Goal: Task Accomplishment & Management: Manage account settings

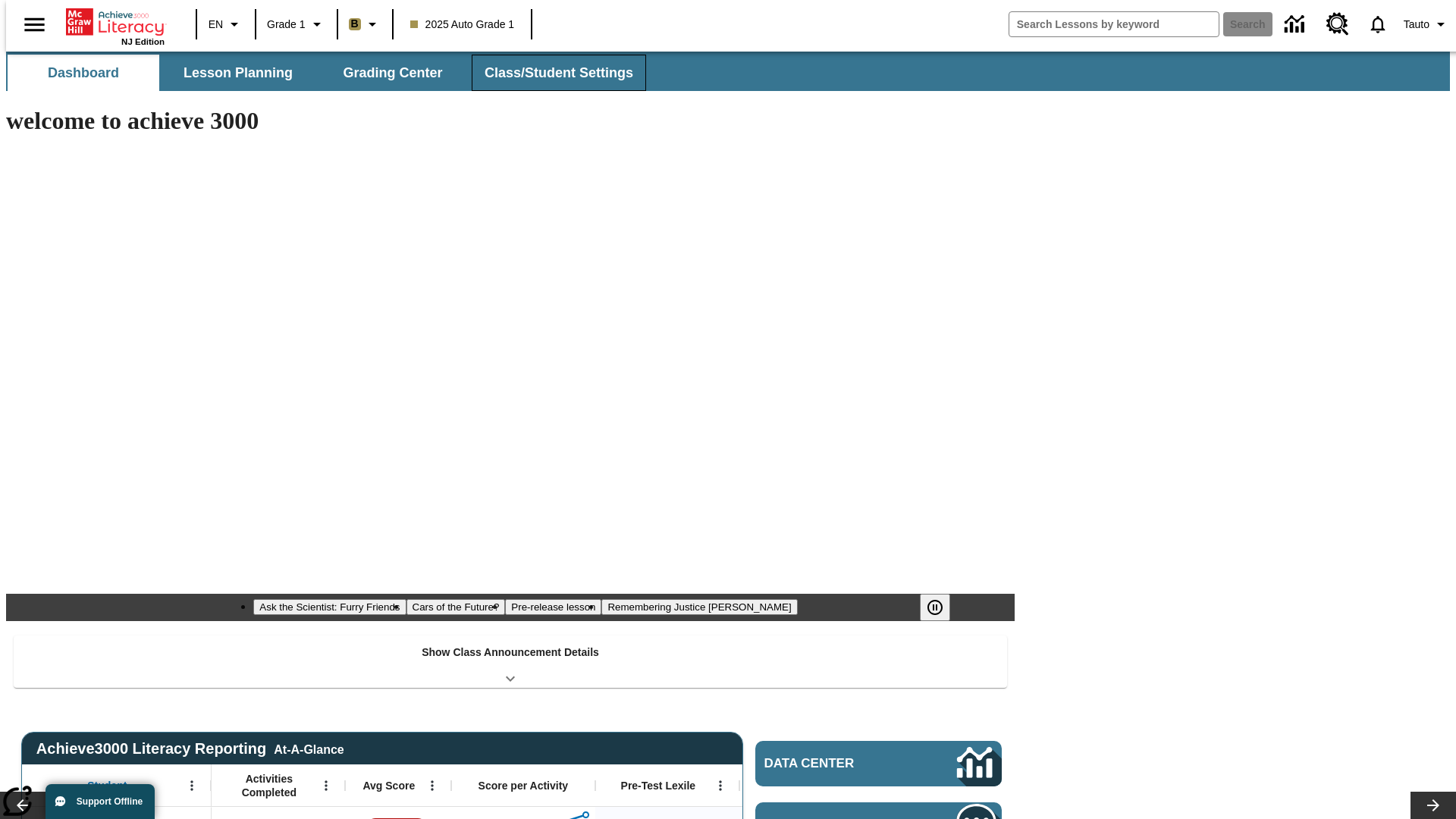
click at [551, 73] on button "Class/Student Settings" at bounding box center [559, 73] width 175 height 36
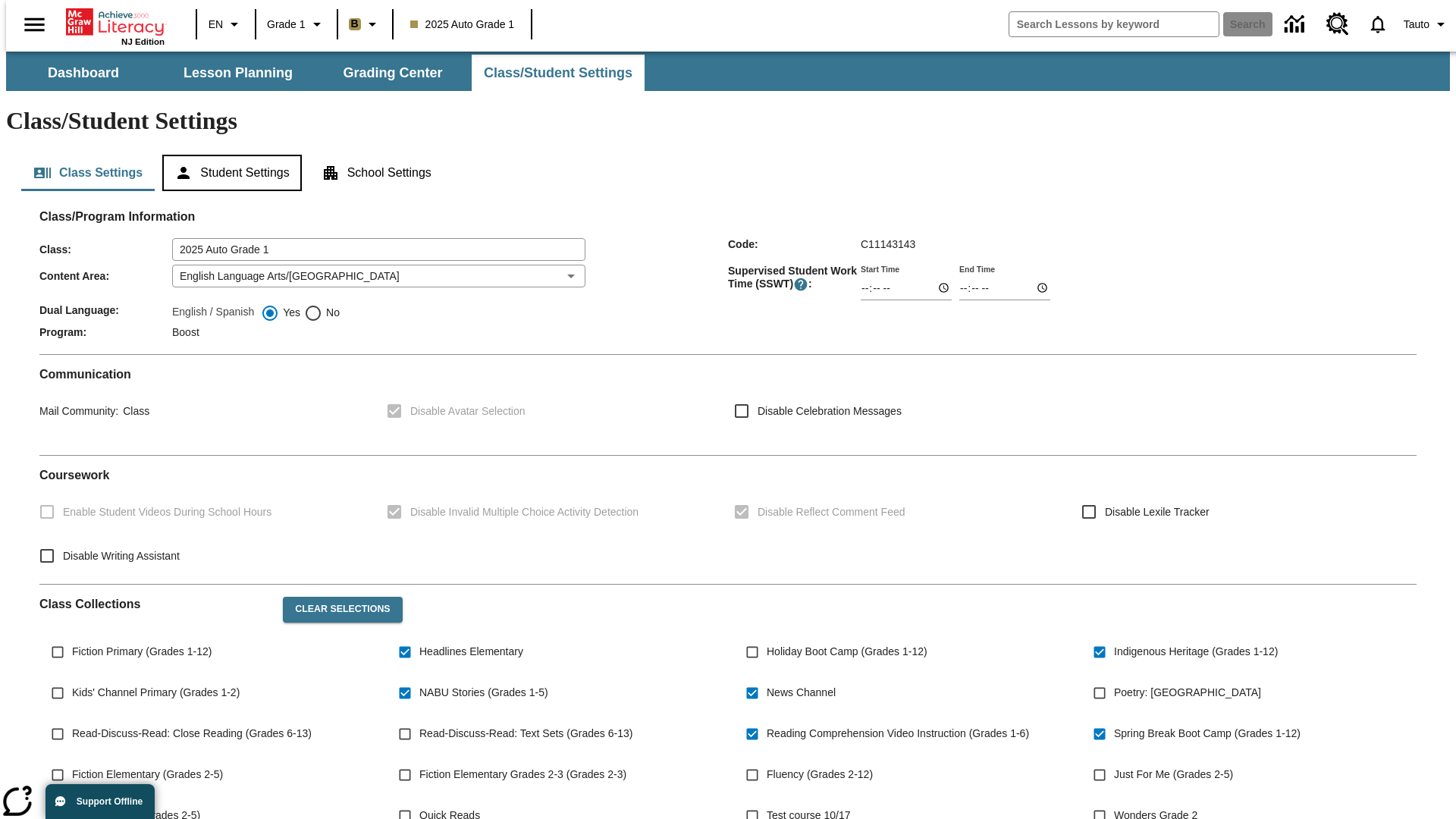
click at [229, 155] on button "Student Settings" at bounding box center [232, 172] width 139 height 36
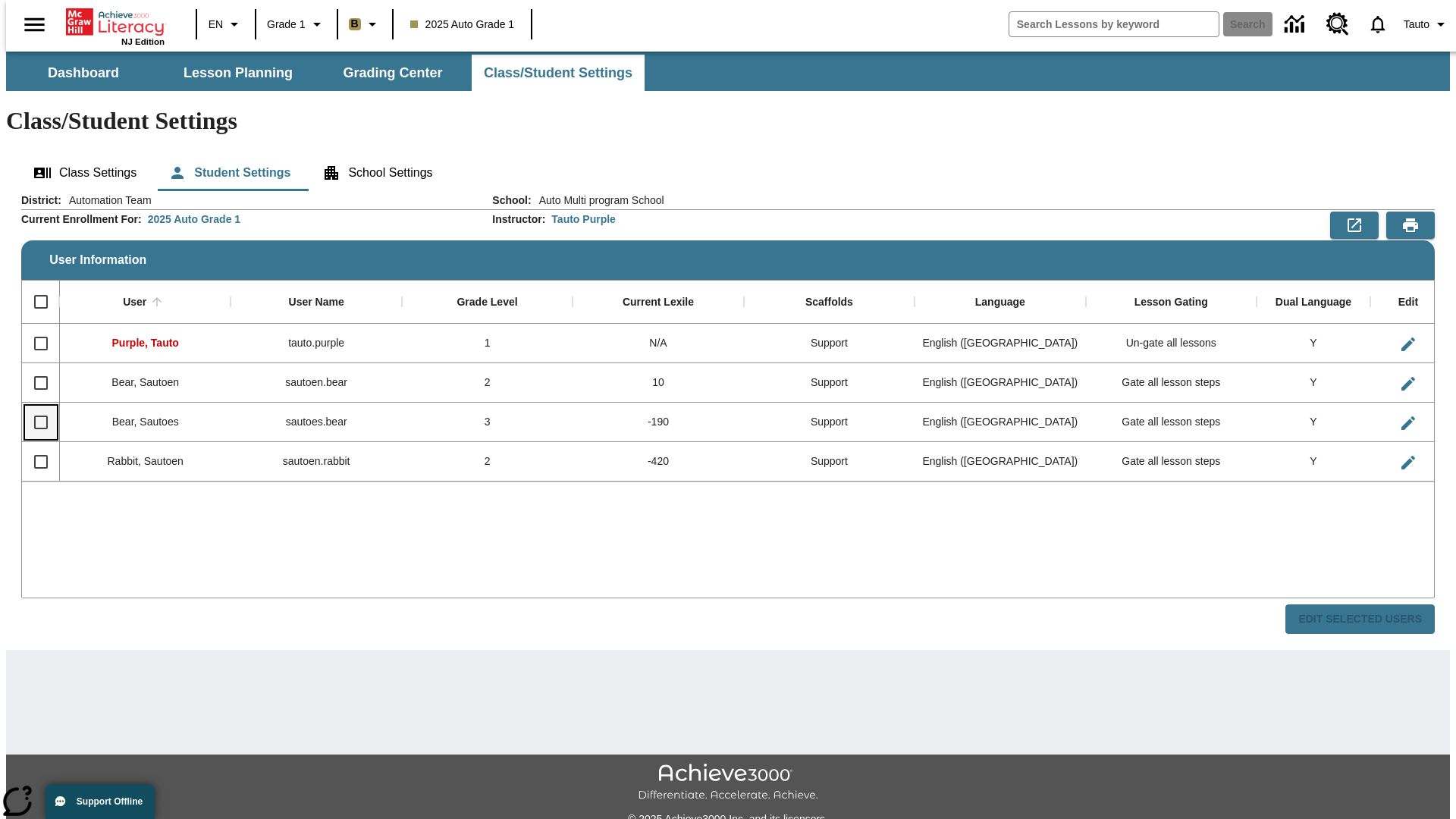
click at [34, 406] on input "Select row" at bounding box center [40, 422] width 32 height 32
checkbox input "true"
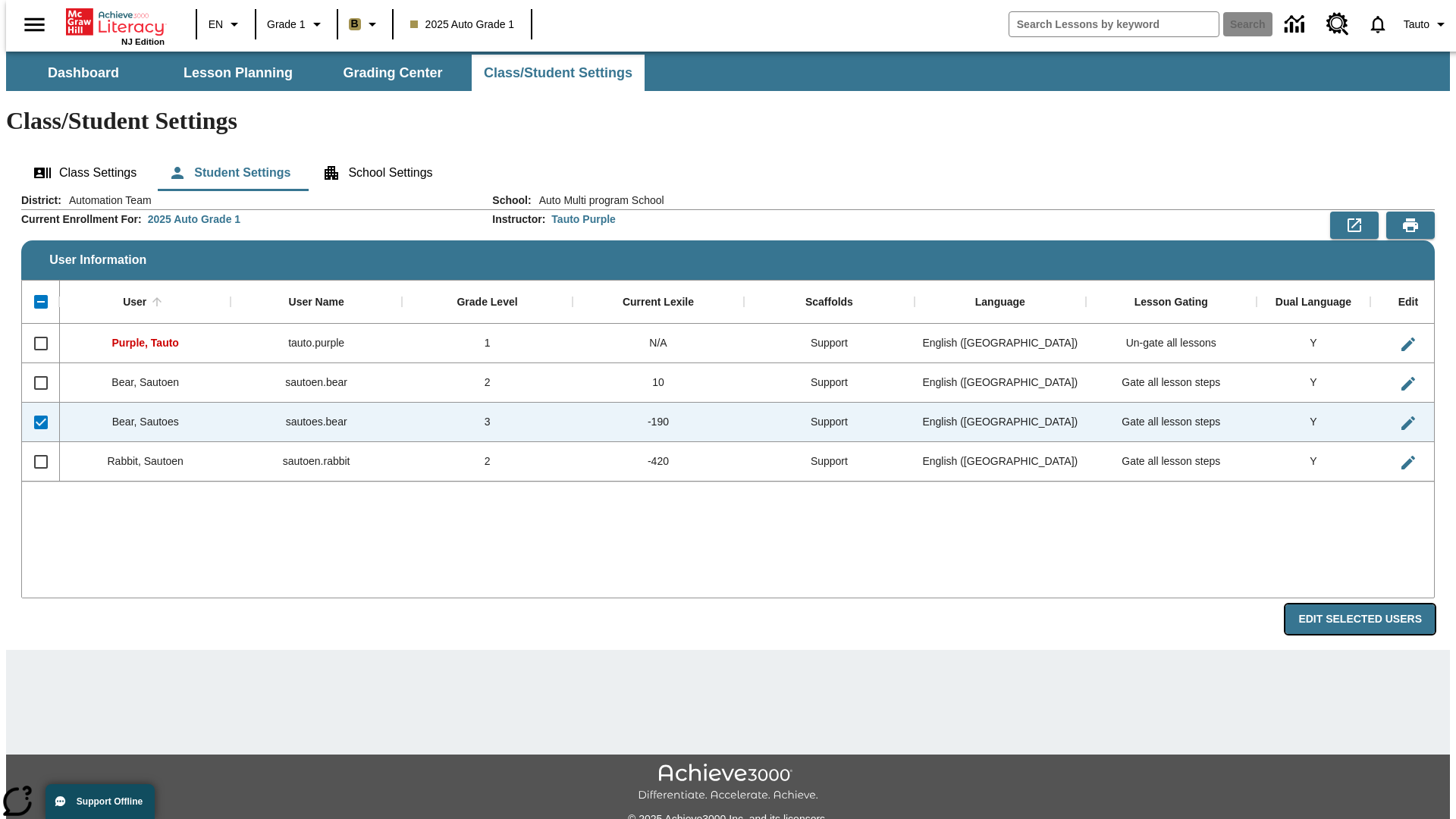
click at [1372, 604] on button "Edit Selected Users" at bounding box center [1359, 619] width 149 height 29
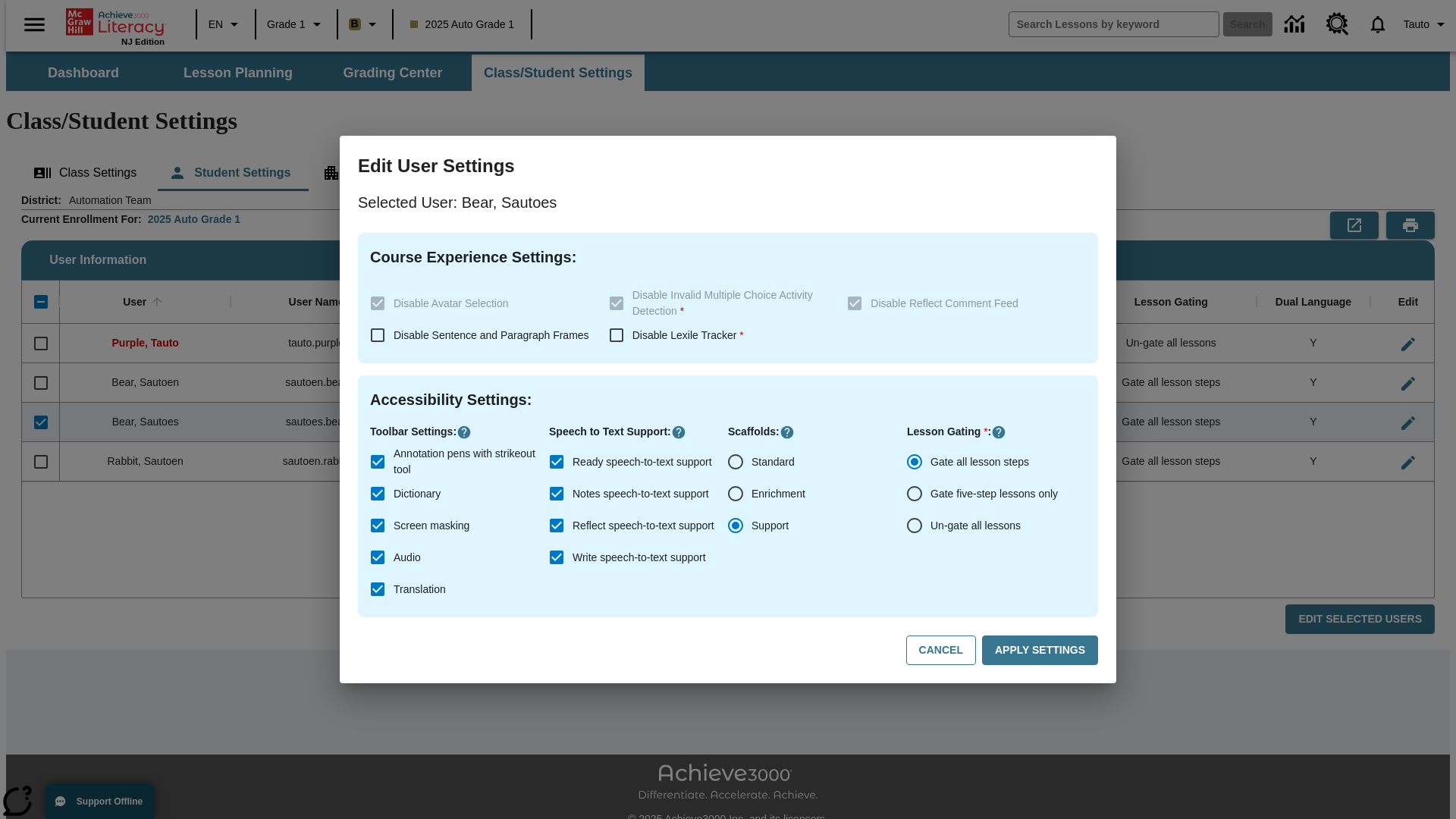
click at [915, 525] on input "Un-gate all lessons" at bounding box center [914, 525] width 32 height 32
radio input "true"
click at [1043, 651] on button "Apply Settings" at bounding box center [1040, 651] width 116 height 29
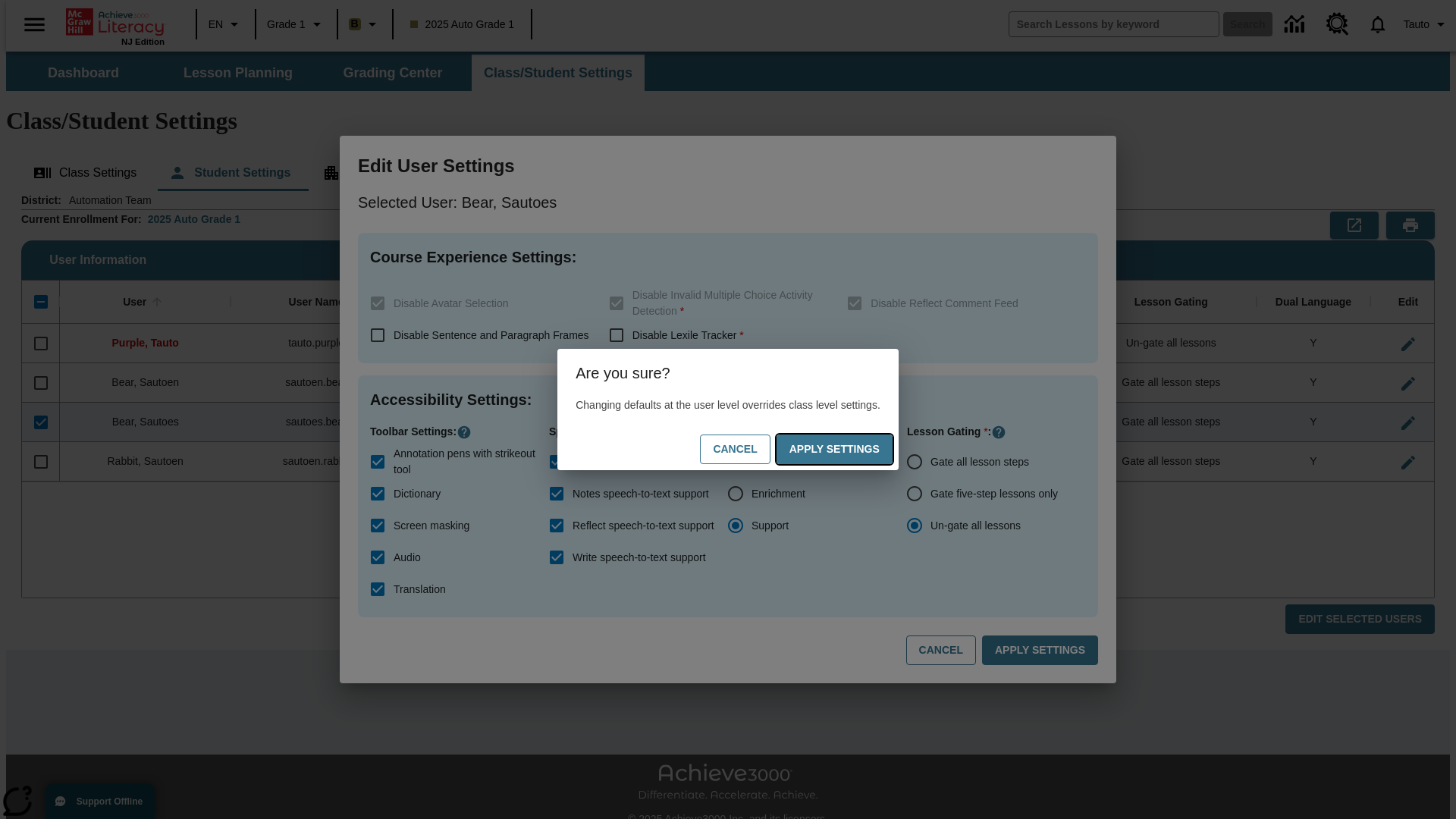
click at [850, 449] on button "Apply Settings" at bounding box center [834, 450] width 116 height 29
radio input "true"
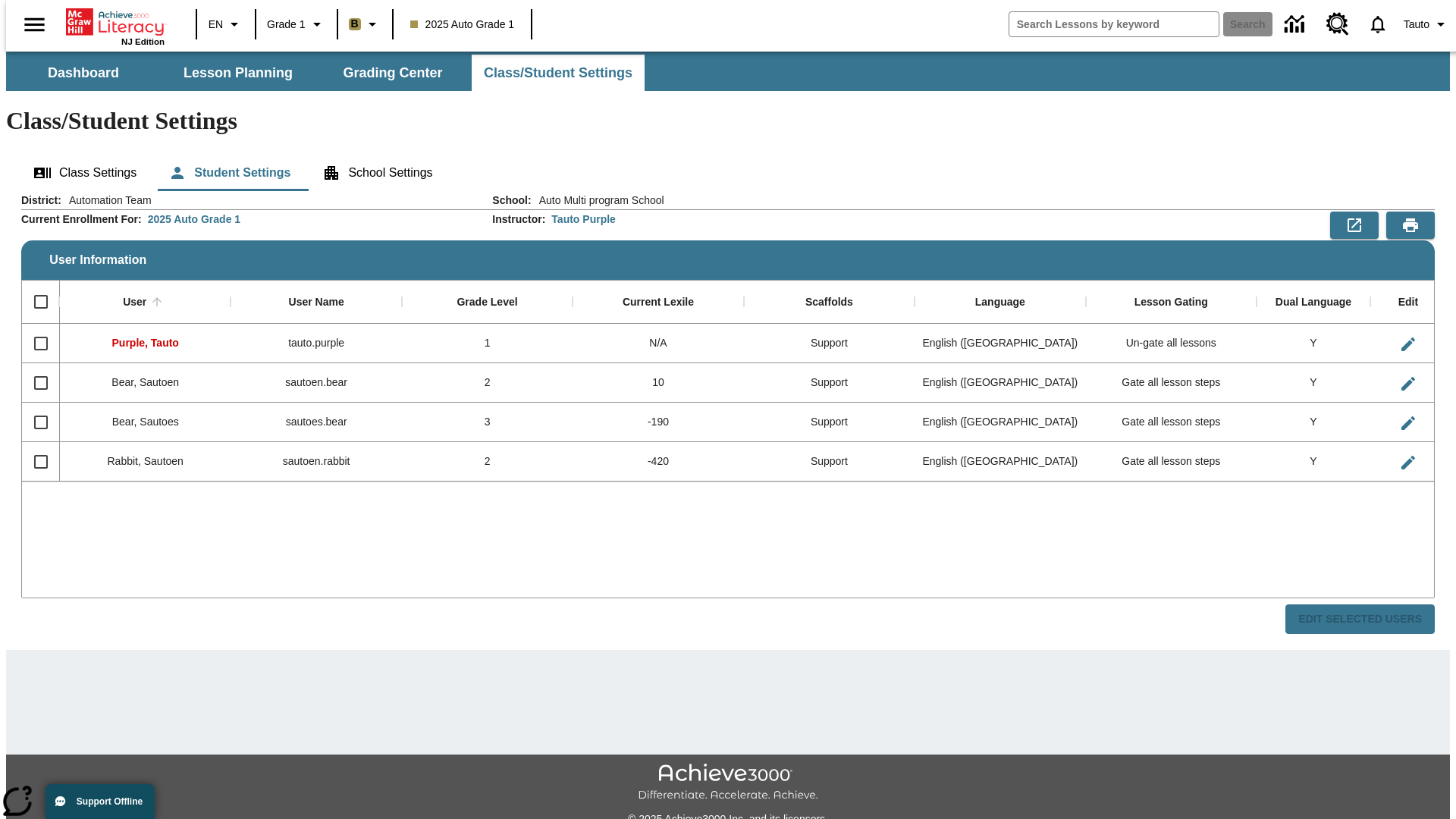
checkbox input "false"
click at [34, 406] on input "Select row" at bounding box center [40, 422] width 32 height 32
checkbox input "true"
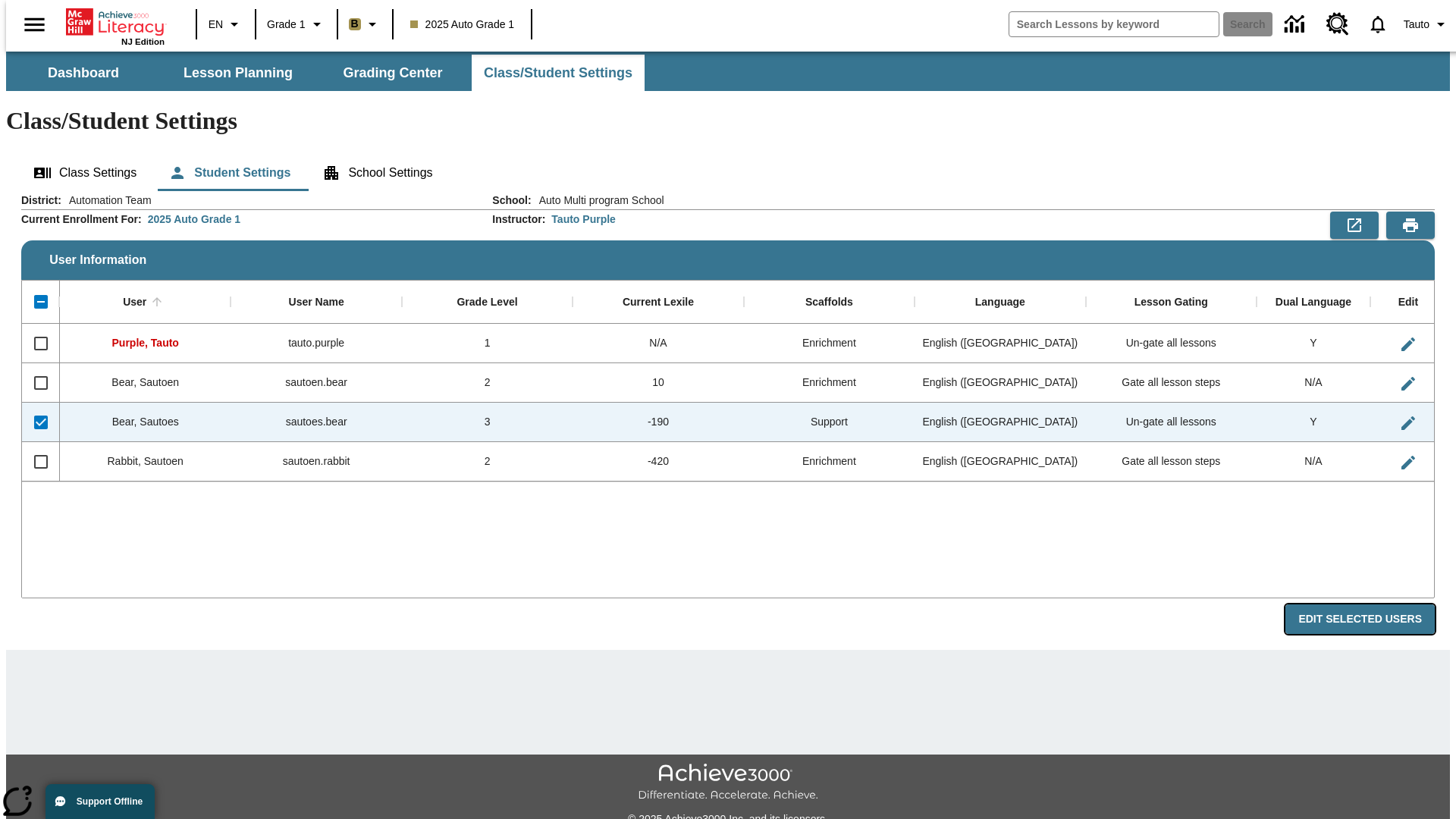
click at [1372, 604] on button "Edit Selected Users" at bounding box center [1359, 619] width 149 height 29
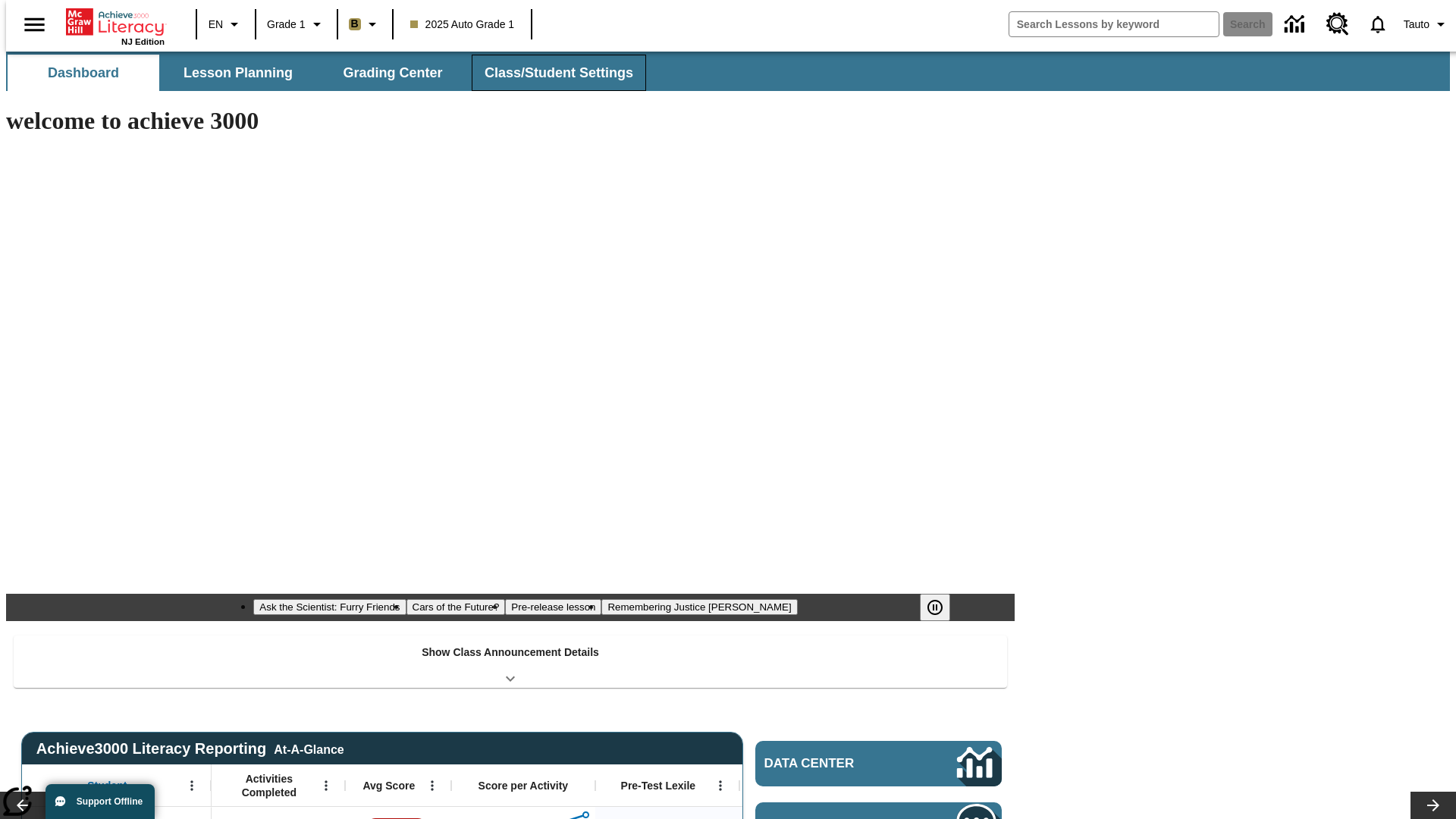
click at [551, 73] on button "Class/Student Settings" at bounding box center [559, 73] width 175 height 36
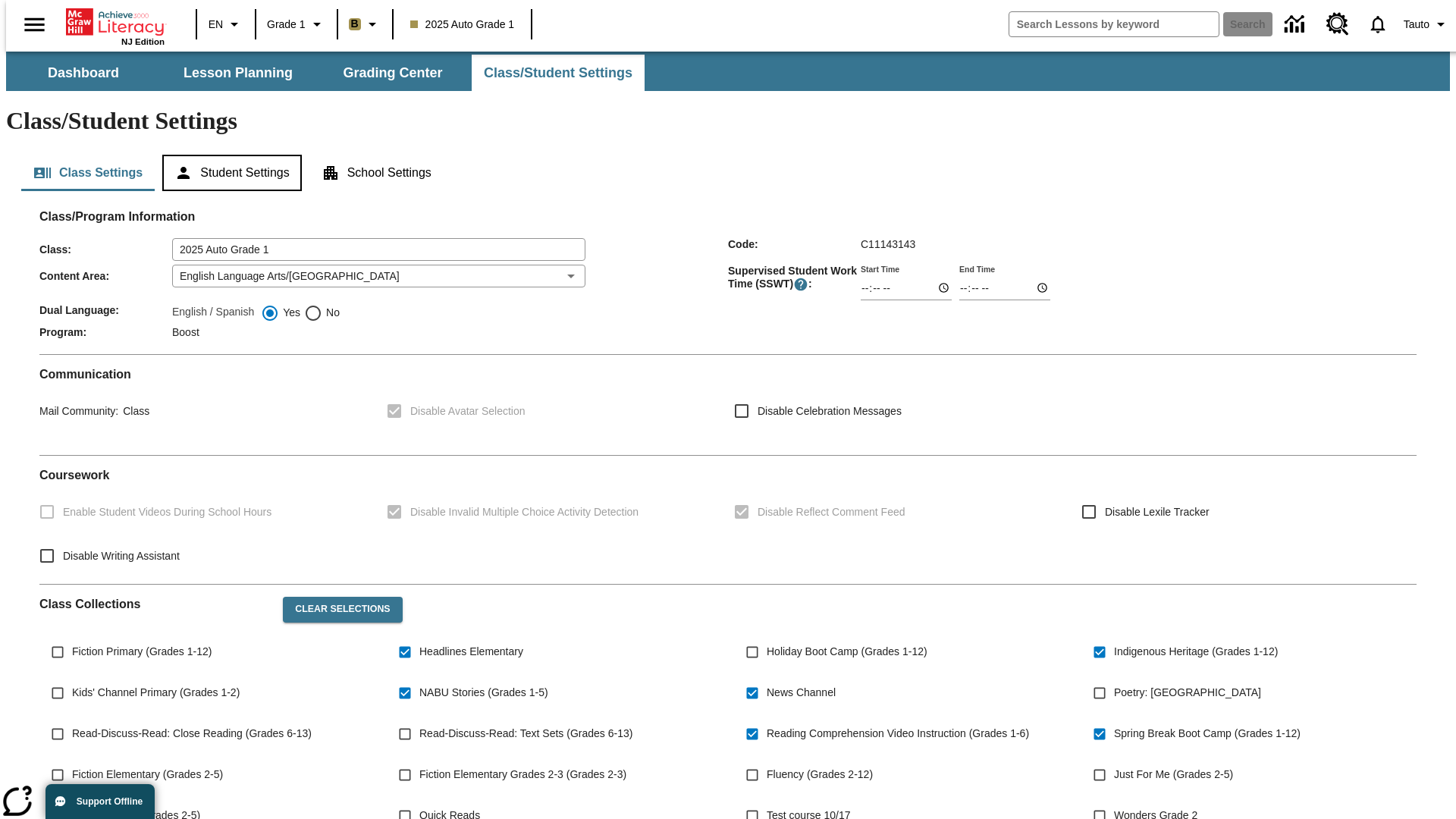
click at [229, 155] on button "Student Settings" at bounding box center [232, 172] width 139 height 36
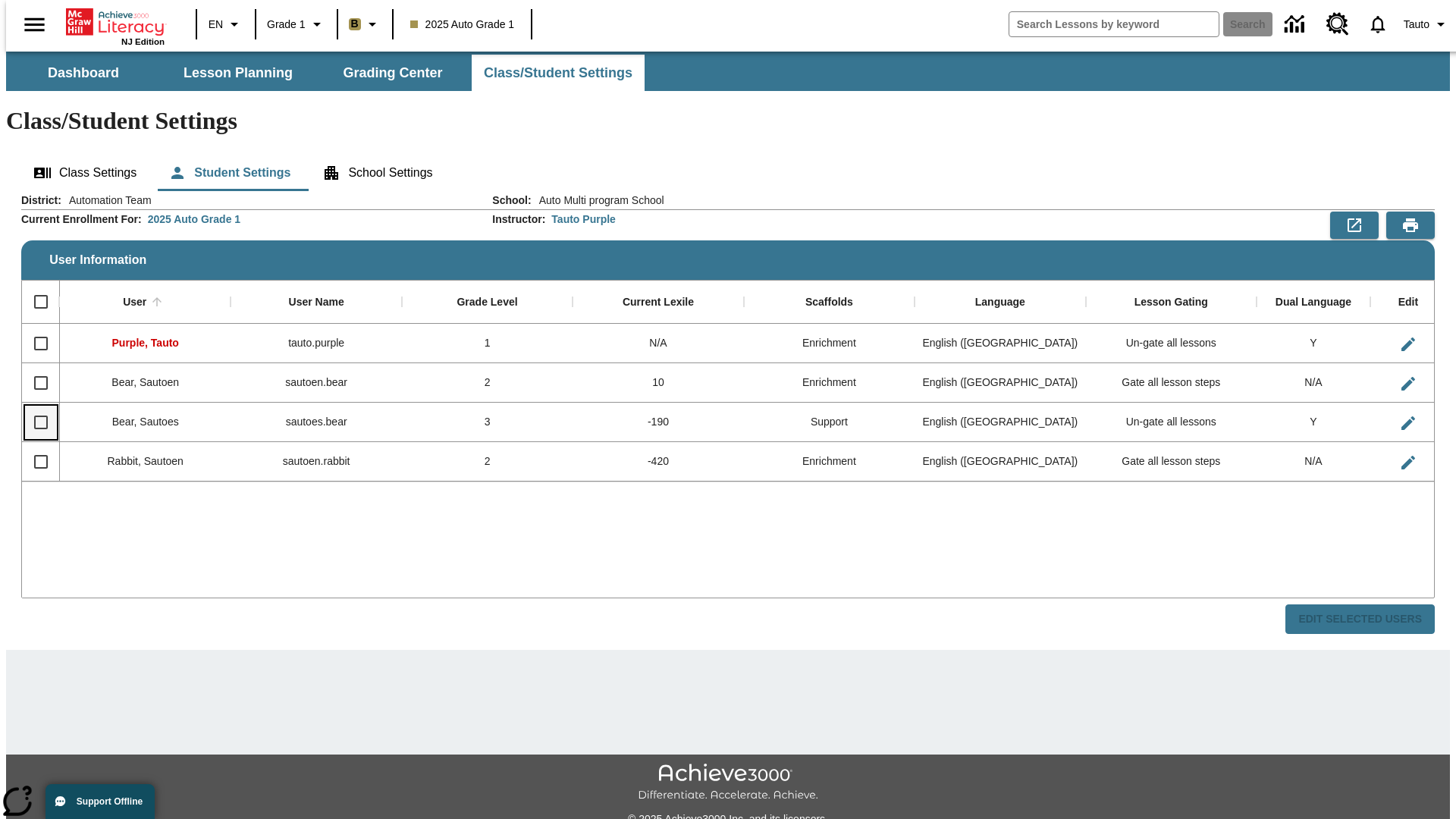
click at [34, 406] on input "Select row" at bounding box center [40, 422] width 32 height 32
checkbox input "true"
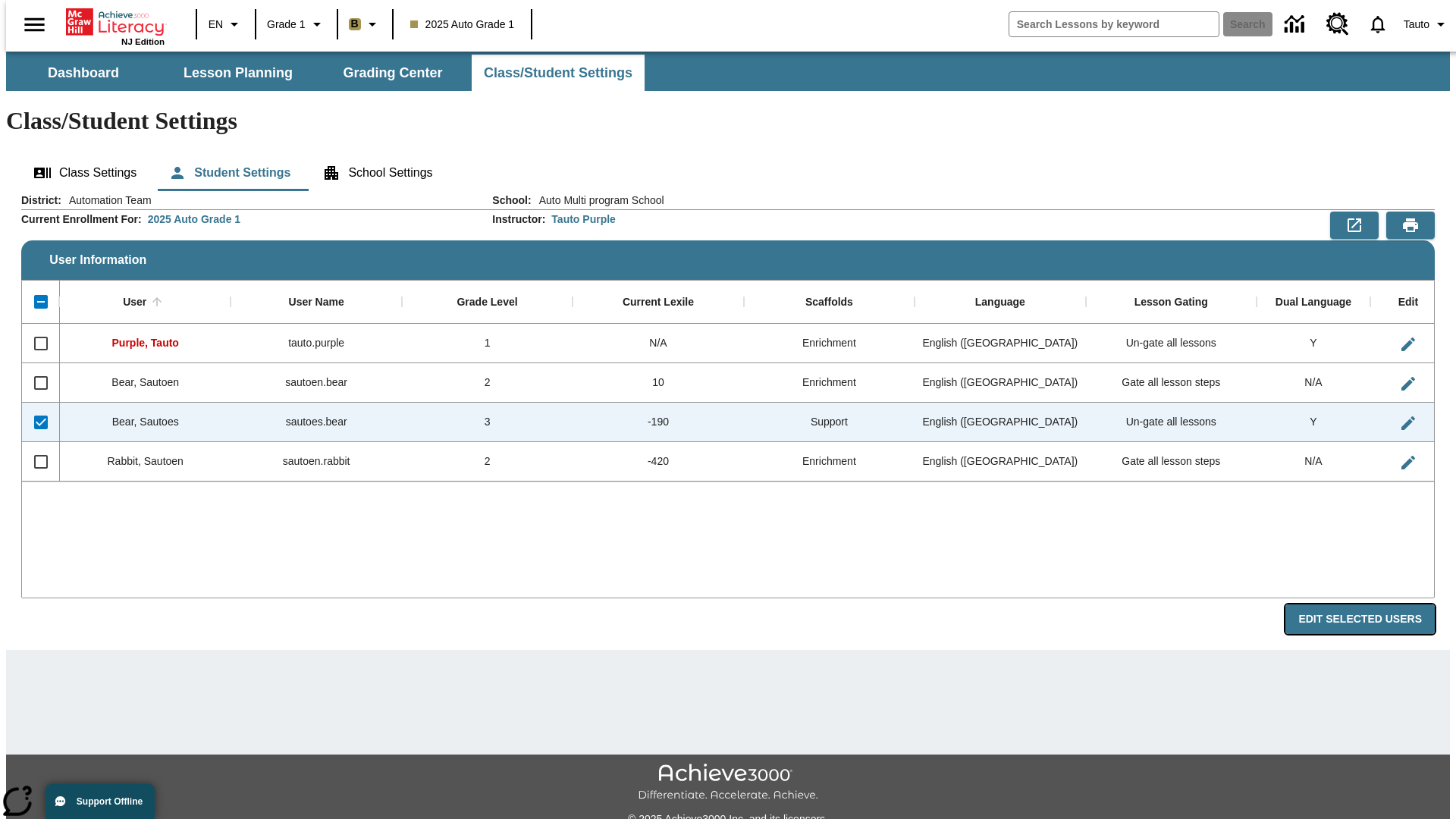
click at [1372, 604] on button "Edit Selected Users" at bounding box center [1359, 619] width 149 height 29
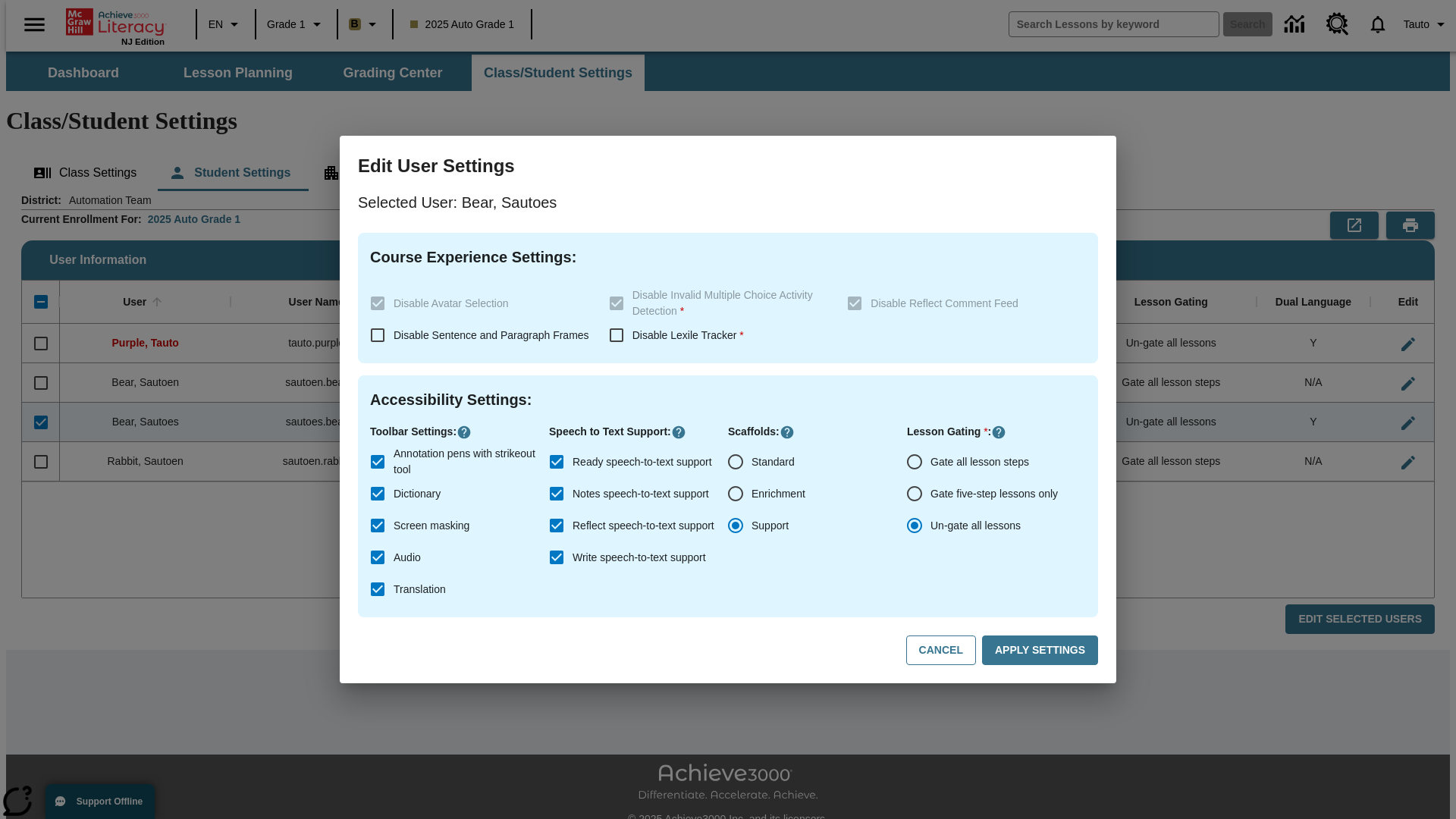
click at [915, 525] on input "Un-gate all lessons" at bounding box center [914, 525] width 32 height 32
click at [1043, 651] on button "Apply Settings" at bounding box center [1040, 651] width 116 height 29
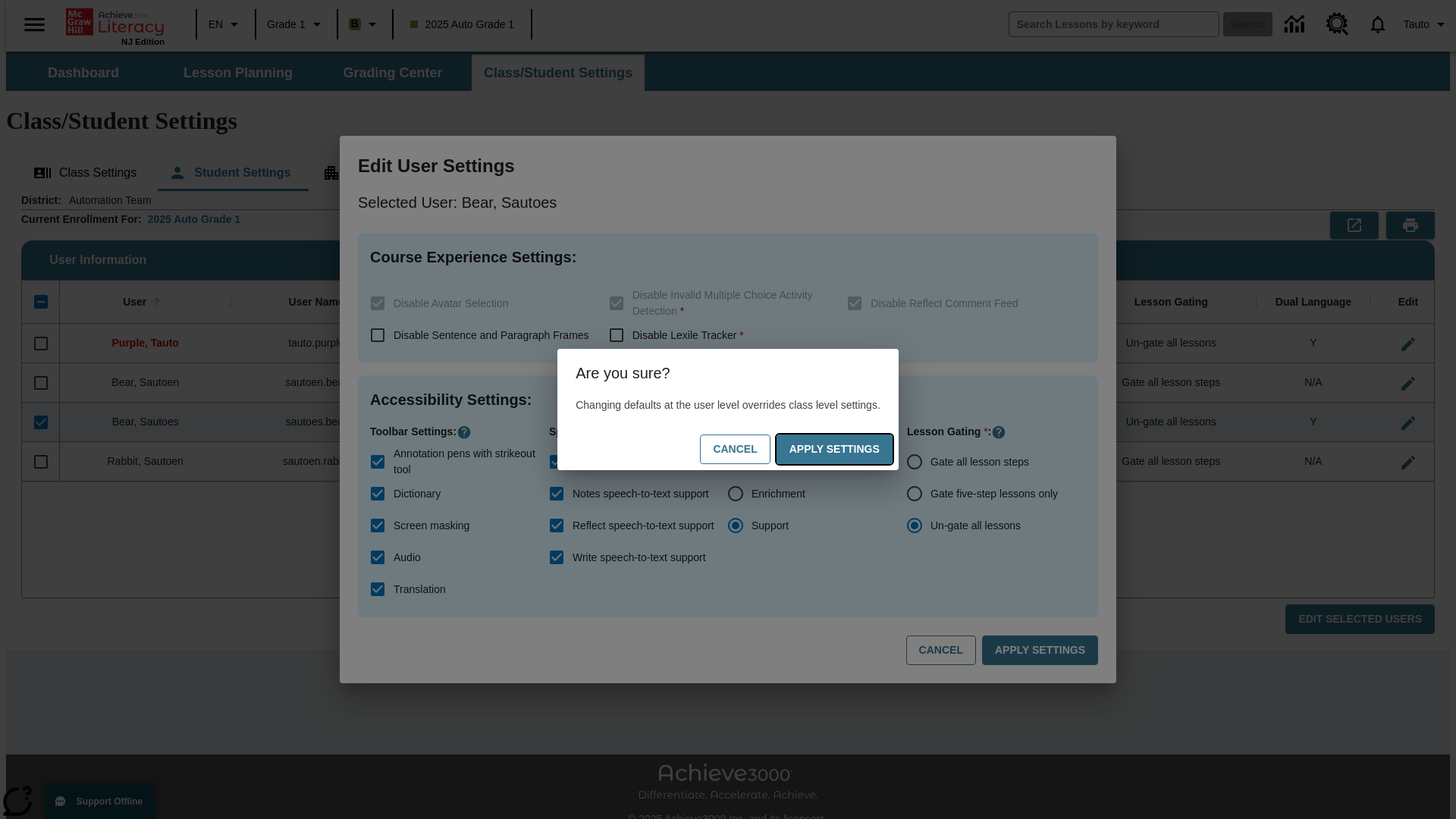
click at [850, 449] on button "Apply Settings" at bounding box center [834, 450] width 116 height 29
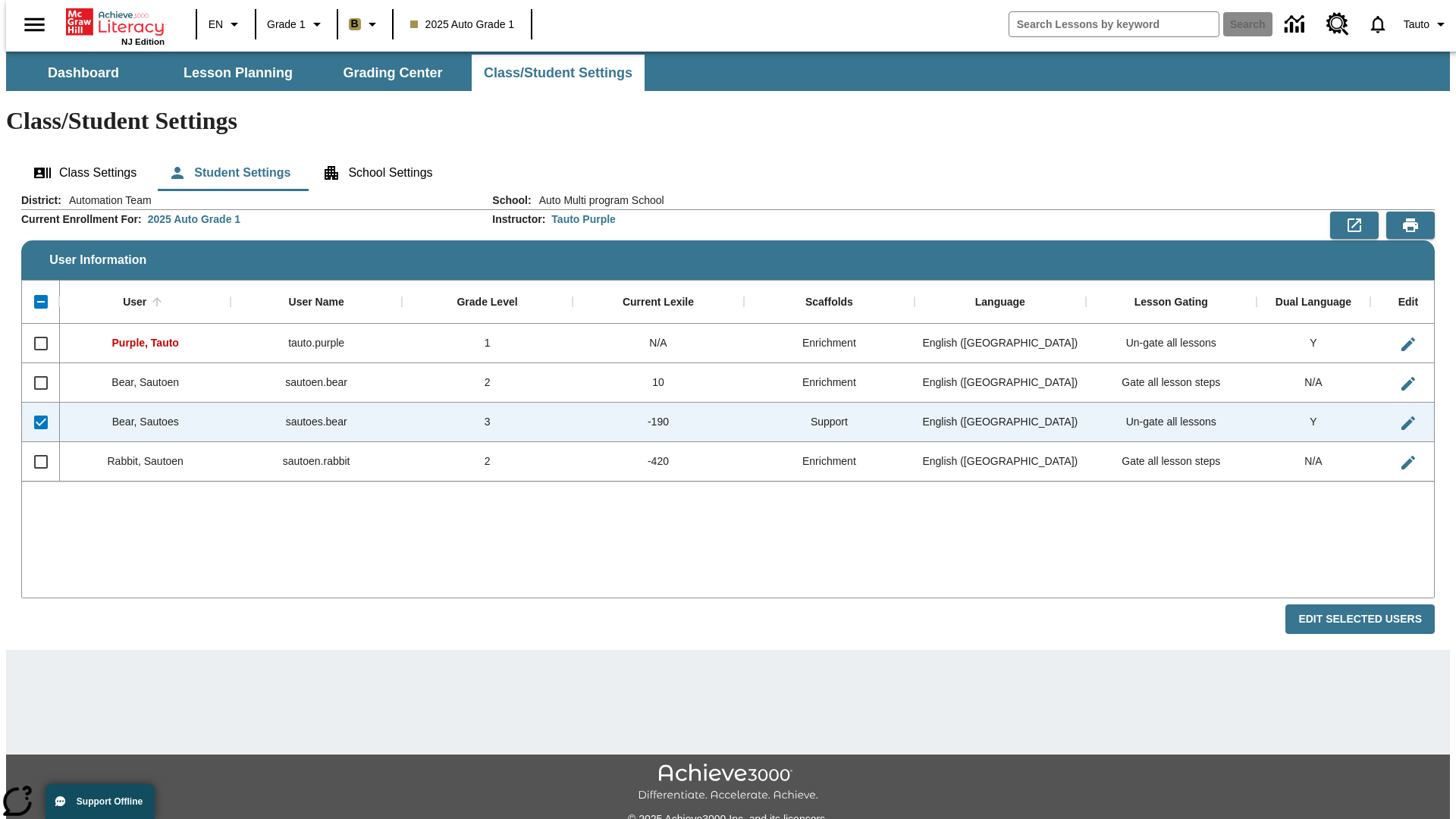
checkbox input "false"
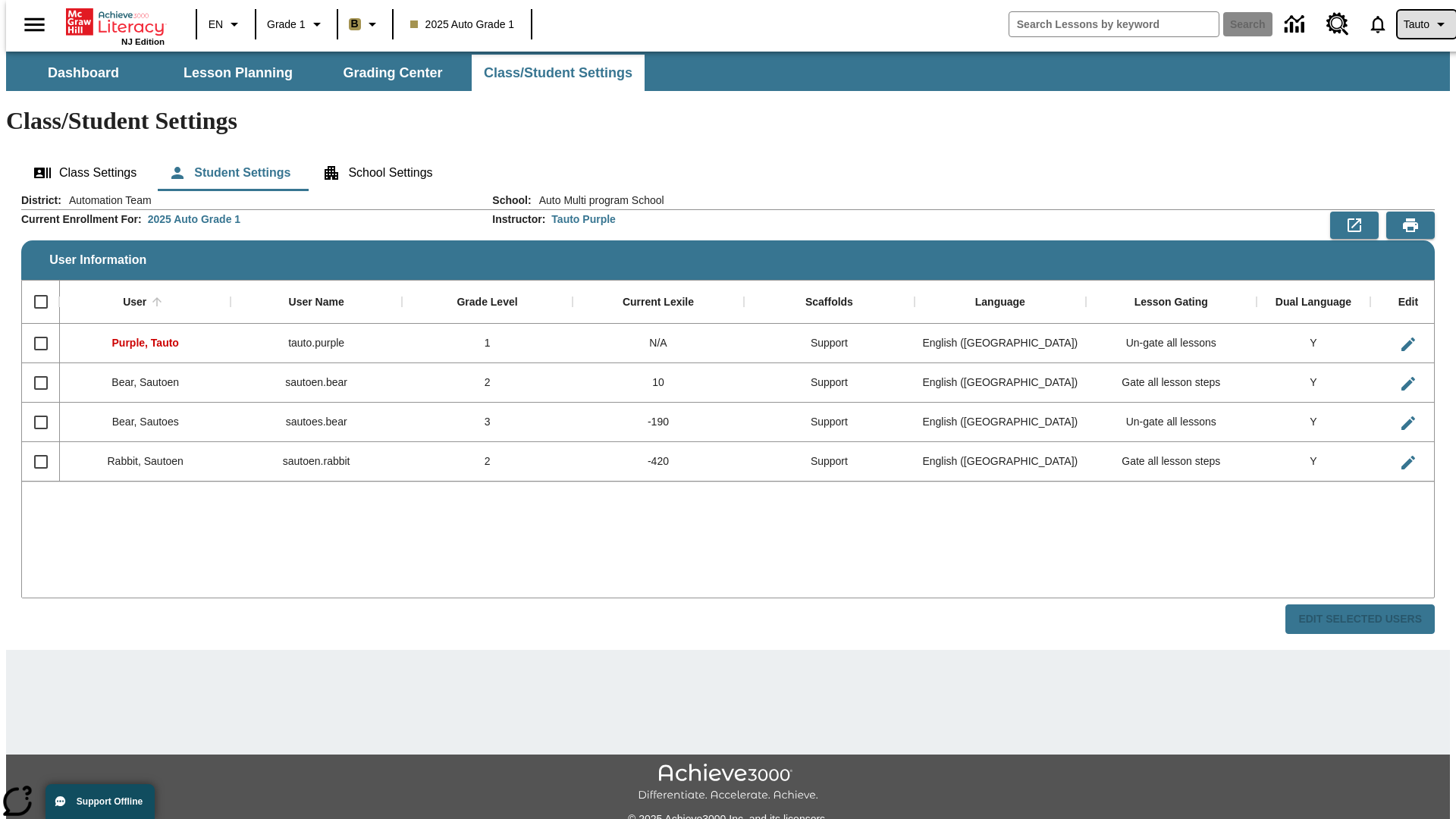
click at [1419, 24] on span "Tauto" at bounding box center [1416, 25] width 25 height 16
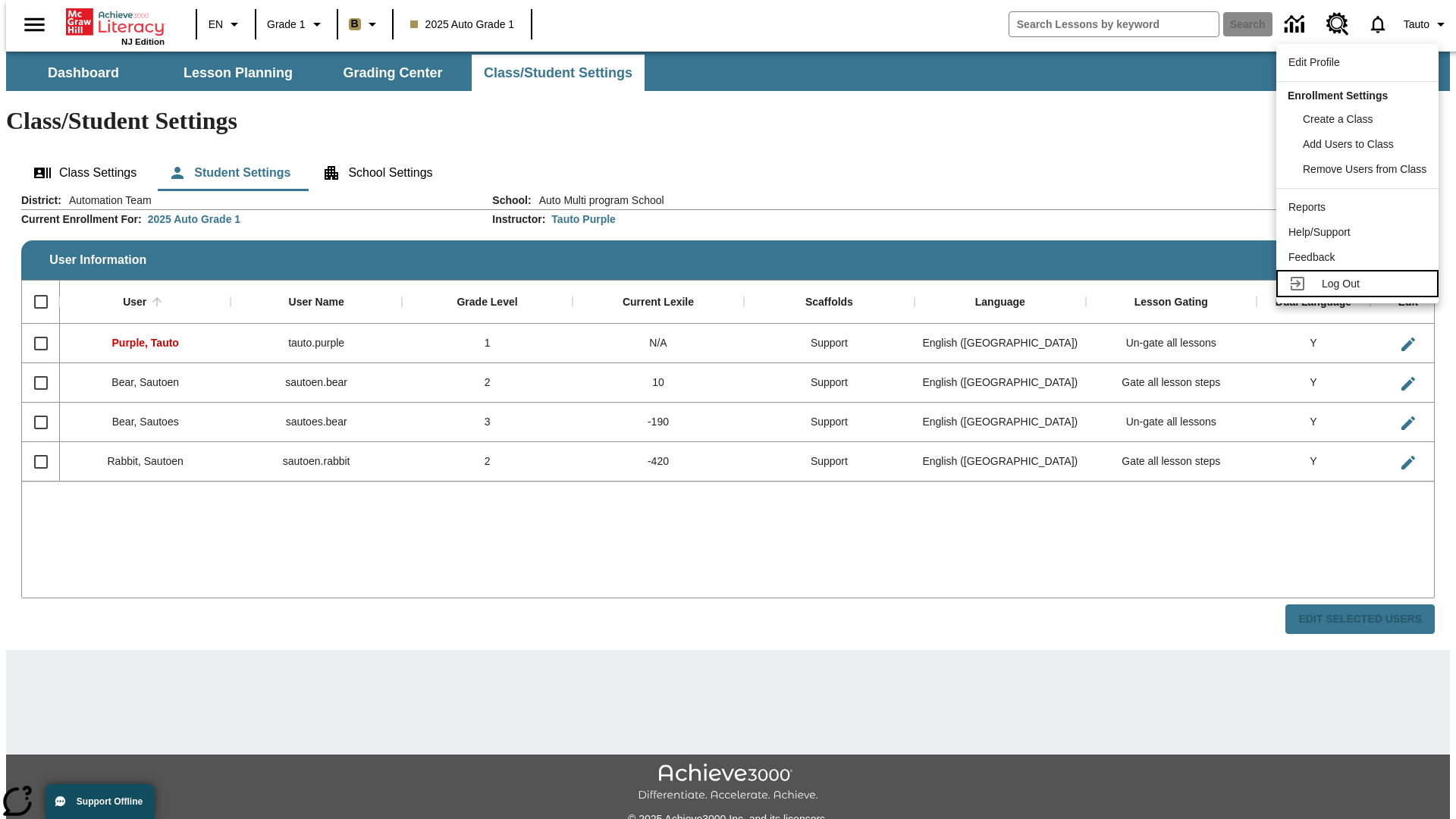
click at [1359, 284] on span "Log Out" at bounding box center [1340, 284] width 38 height 12
